Goal: Task Accomplishment & Management: Manage account settings

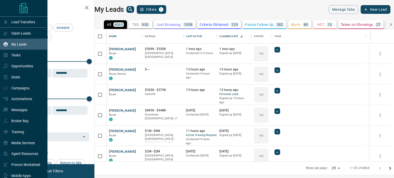
click at [3, 49] on div "My Leads" at bounding box center [23, 44] width 47 height 11
click at [23, 65] on p "Opportunities" at bounding box center [22, 66] width 22 height 4
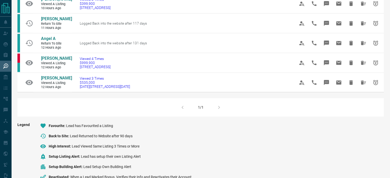
scroll to position [352, 0]
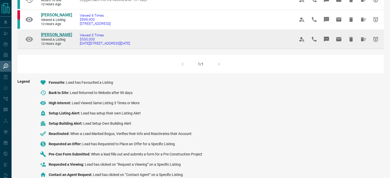
click at [52, 37] on span "[PERSON_NAME]" at bounding box center [56, 34] width 31 height 5
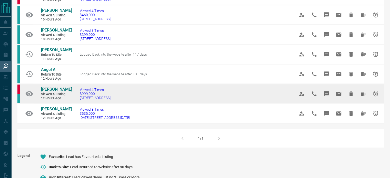
scroll to position [277, 0]
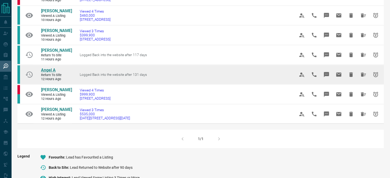
click at [51, 73] on span "Angel A" at bounding box center [48, 70] width 15 height 5
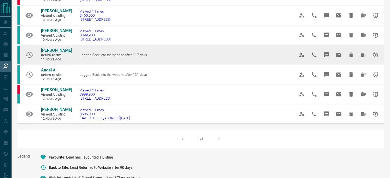
click at [51, 53] on span "[PERSON_NAME]" at bounding box center [56, 50] width 31 height 5
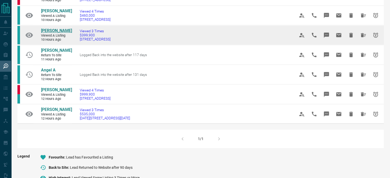
click at [53, 33] on span "[PERSON_NAME]" at bounding box center [56, 30] width 31 height 5
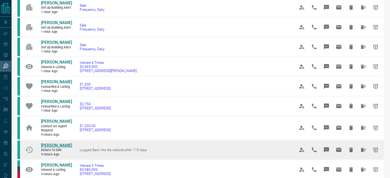
scroll to position [63, 0]
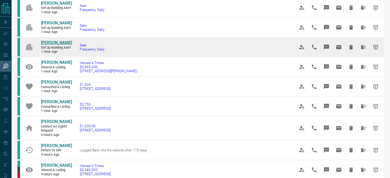
click at [55, 42] on span "[PERSON_NAME]" at bounding box center [56, 42] width 31 height 5
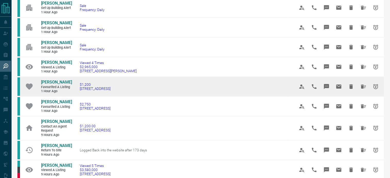
scroll to position [0, 0]
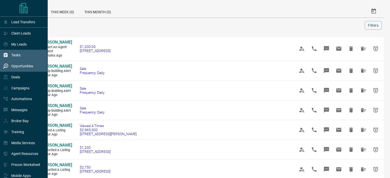
click at [22, 56] on div "Tasks" at bounding box center [23, 55] width 47 height 11
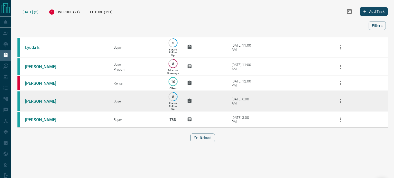
click at [47, 103] on link "[PERSON_NAME]" at bounding box center [44, 101] width 38 height 5
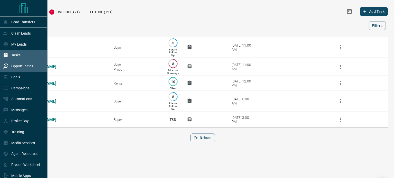
click at [27, 63] on div "Opportunities" at bounding box center [18, 66] width 30 height 8
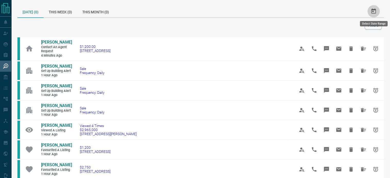
click at [377, 9] on button "Select Date Range" at bounding box center [374, 11] width 12 height 12
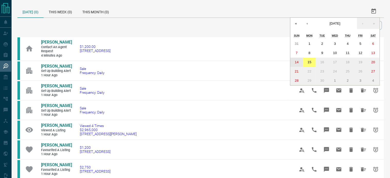
click at [295, 61] on abbr "14" at bounding box center [297, 62] width 4 height 4
click at [374, 51] on abbr "13" at bounding box center [373, 53] width 4 height 4
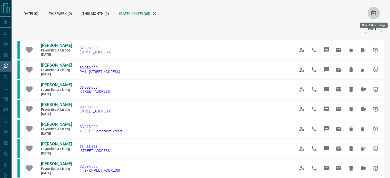
click at [377, 10] on button "Select Date Range" at bounding box center [374, 13] width 12 height 12
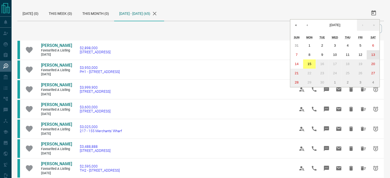
click at [371, 55] on abbr "13" at bounding box center [373, 55] width 4 height 4
click at [312, 64] on button "15" at bounding box center [309, 64] width 13 height 9
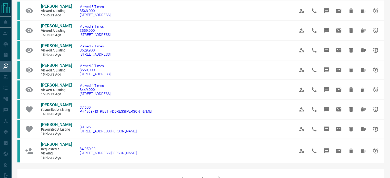
scroll to position [406, 0]
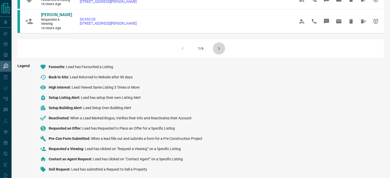
click at [220, 47] on icon "button" at bounding box center [219, 48] width 6 height 6
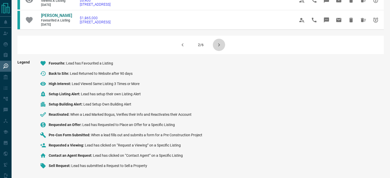
click at [220, 43] on icon "button" at bounding box center [219, 45] width 6 height 6
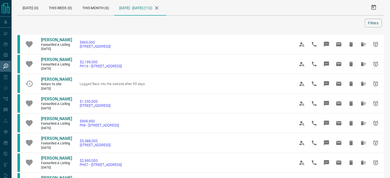
scroll to position [402, 0]
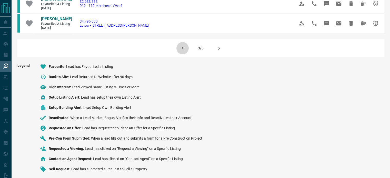
click at [183, 45] on icon "button" at bounding box center [183, 48] width 6 height 6
click at [183, 45] on button "button" at bounding box center [182, 48] width 12 height 12
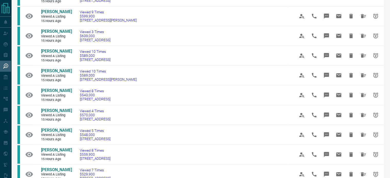
scroll to position [0, 0]
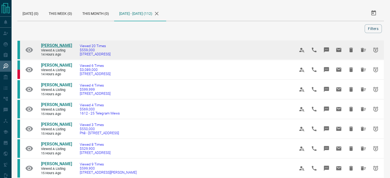
click at [54, 44] on span "[PERSON_NAME]" at bounding box center [56, 45] width 31 height 5
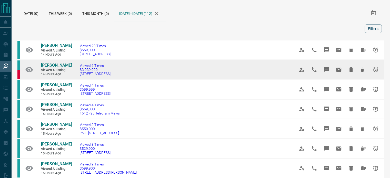
click at [54, 64] on span "[PERSON_NAME]" at bounding box center [56, 65] width 31 height 5
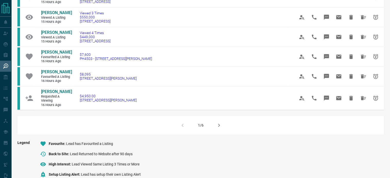
scroll to position [330, 0]
click at [217, 124] on icon "button" at bounding box center [219, 125] width 6 height 6
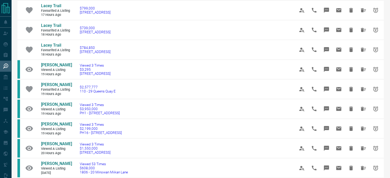
scroll to position [0, 0]
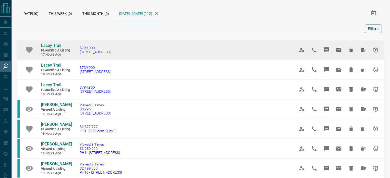
click at [56, 46] on span "Lacey Trail" at bounding box center [51, 45] width 20 height 5
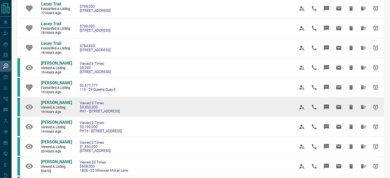
scroll to position [90, 0]
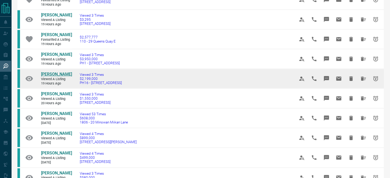
click at [56, 74] on span "[PERSON_NAME]" at bounding box center [56, 74] width 31 height 5
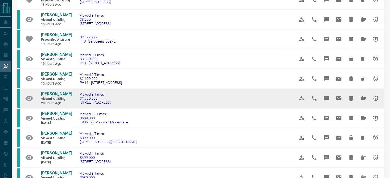
click at [57, 92] on span "[PERSON_NAME]" at bounding box center [56, 94] width 31 height 5
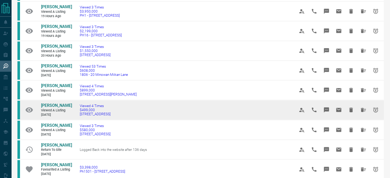
scroll to position [139, 0]
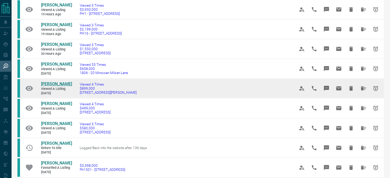
click at [51, 82] on span "[PERSON_NAME]" at bounding box center [56, 84] width 31 height 5
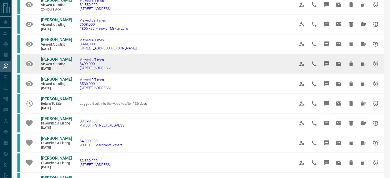
scroll to position [184, 0]
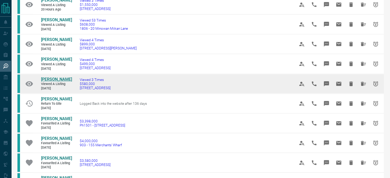
click at [45, 77] on span "[PERSON_NAME]" at bounding box center [56, 79] width 31 height 5
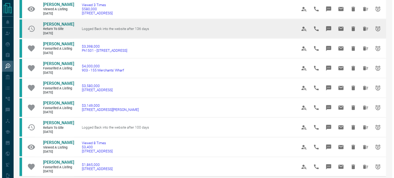
scroll to position [259, 0]
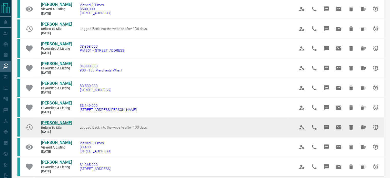
click at [57, 121] on span "[PERSON_NAME]" at bounding box center [56, 123] width 31 height 5
click at [377, 124] on icon "Snooze" at bounding box center [376, 127] width 6 height 6
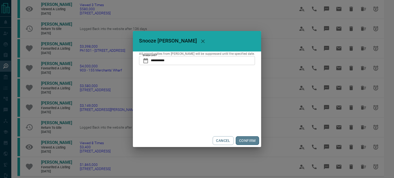
click at [249, 143] on button "CONFIRM" at bounding box center [247, 140] width 23 height 9
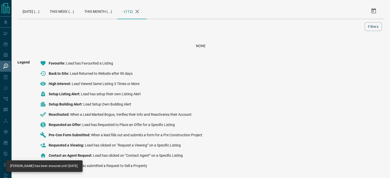
scroll to position [2, 0]
